Goal: Find contact information: Find contact information

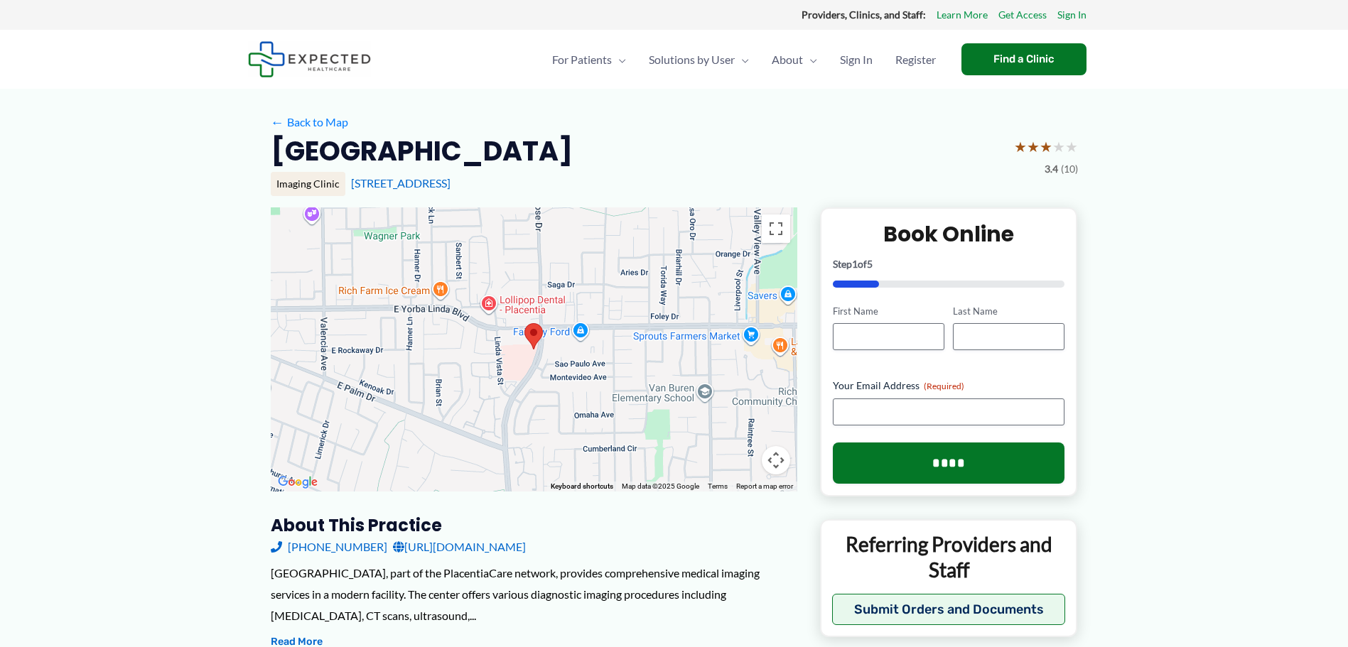
click at [526, 543] on link "[URL][DOMAIN_NAME]" at bounding box center [459, 547] width 133 height 21
